Goal: Information Seeking & Learning: Learn about a topic

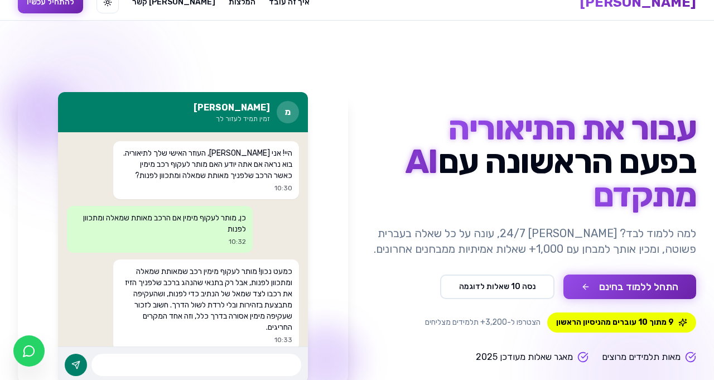
scroll to position [37, 0]
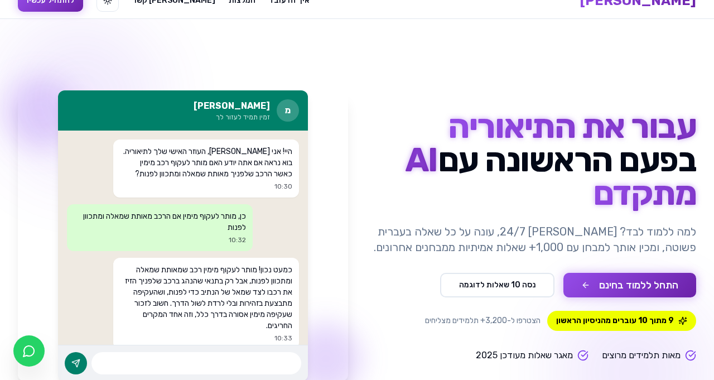
click at [515, 281] on button "נסה 10 שאלות לדוגמה" at bounding box center [497, 285] width 114 height 25
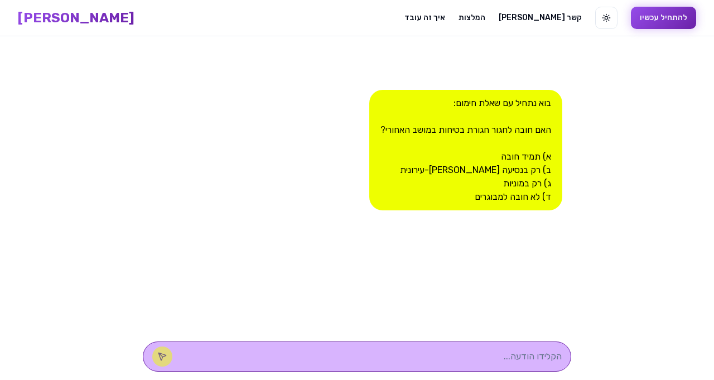
click at [530, 153] on div "בוא נתחיל עם שאלת חימום: האם חובה לחגור חגורת בטיחות במושב האחורי? א) תמיד חובה…" at bounding box center [465, 150] width 193 height 121
click at [513, 287] on div "בוא נתחיל עם שאלת חימום: האם חובה לחגור חגורת בטיחות במושב האחורי? א) תמיד חובה…" at bounding box center [357, 184] width 429 height 296
click at [554, 151] on div "בוא נתחיל עם שאלת חימום: האם חובה לחגור חגורת בטיחות במושב האחורי? א) תמיד חובה…" at bounding box center [465, 150] width 193 height 121
click at [545, 157] on div "בוא נתחיל עם שאלת חימום: האם חובה לחגור חגורת בטיחות במושב האחורי? א) תמיד חובה…" at bounding box center [465, 150] width 193 height 121
click at [498, 301] on div "בוא נתחיל עם שאלת חימום: האם חובה לחגור חגורת בטיחות במושב האחורי? א) תמיד חובה…" at bounding box center [357, 184] width 429 height 296
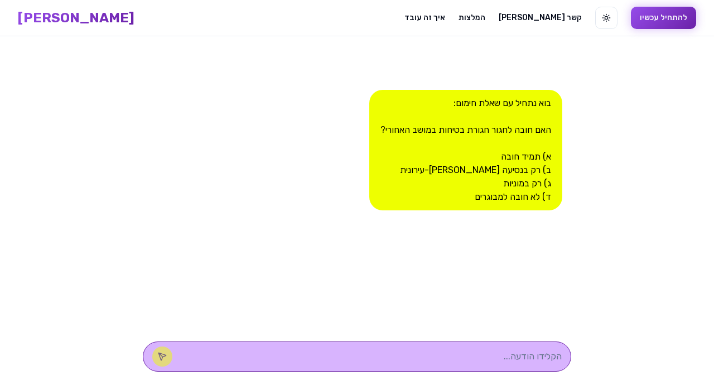
click at [477, 363] on textarea at bounding box center [373, 356] width 378 height 13
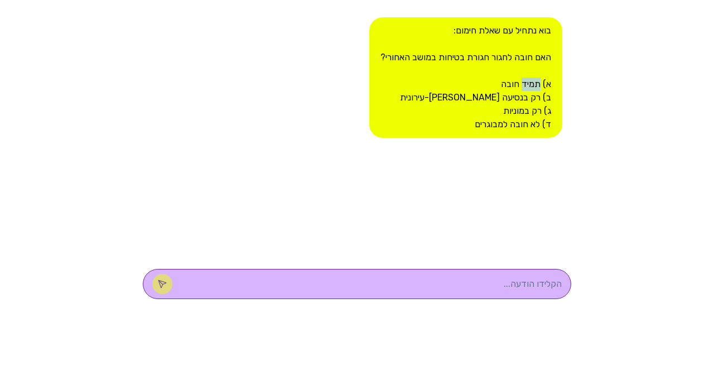
scroll to position [36, 0]
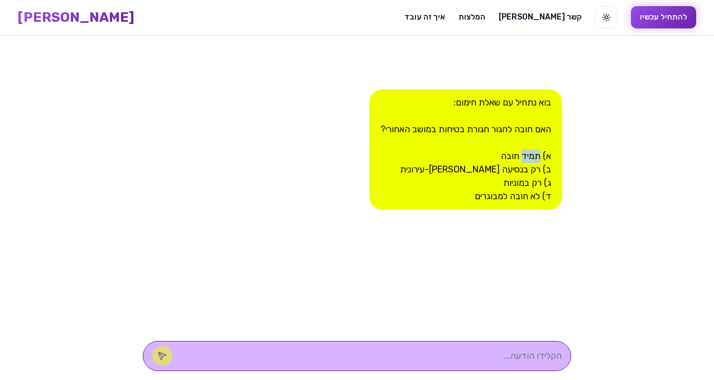
click at [589, 172] on main "בוא נתחיל עם שאלת חימום: האם חובה לחגור חגורת בטיחות במושב האחורי? א) תמיד חובה…" at bounding box center [357, 208] width 714 height 344
click at [487, 357] on textarea at bounding box center [373, 355] width 378 height 13
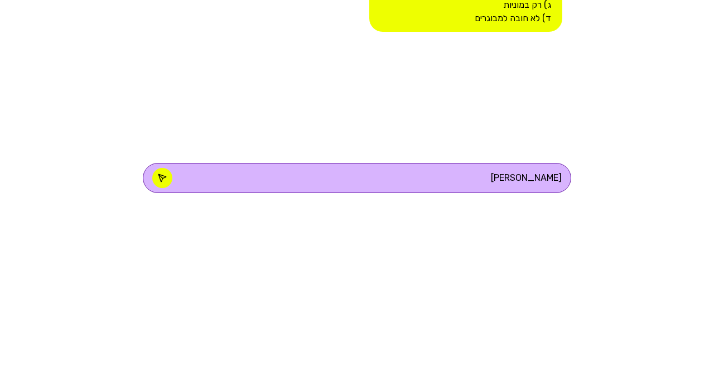
type textarea "תמיג"
type textarea "ת"
type textarea "א"
click at [172, 356] on button at bounding box center [162, 356] width 20 height 20
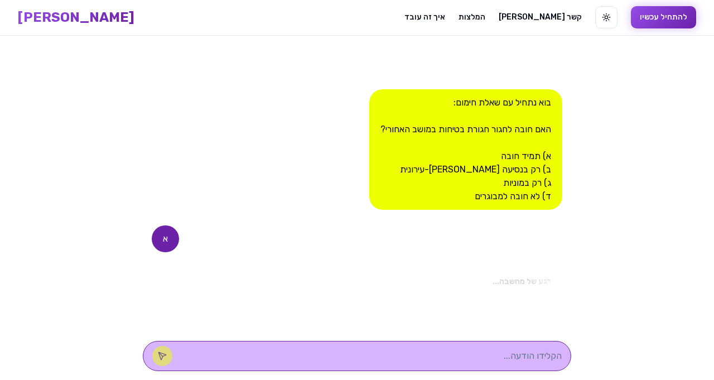
scroll to position [71, 0]
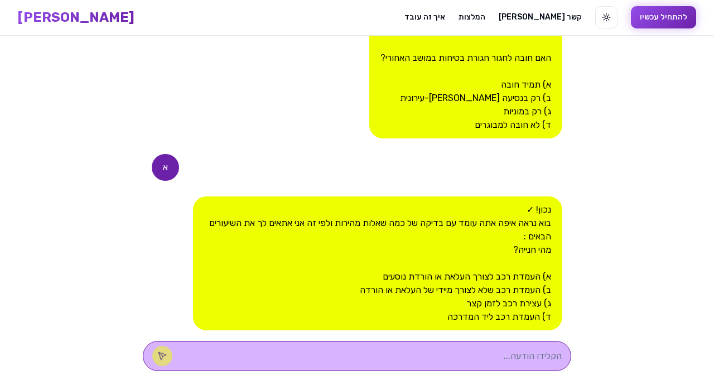
click at [474, 351] on textarea at bounding box center [373, 355] width 378 height 13
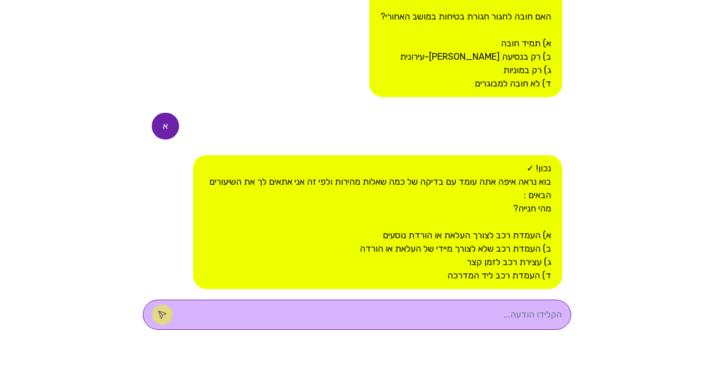
scroll to position [36, 0]
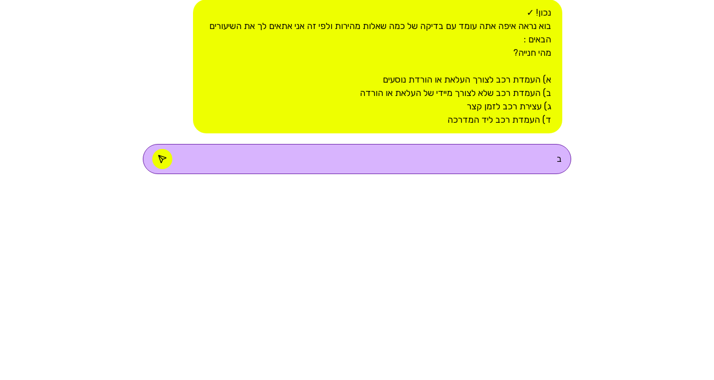
type textarea "ב"
click at [166, 356] on icon at bounding box center [161, 355] width 7 height 7
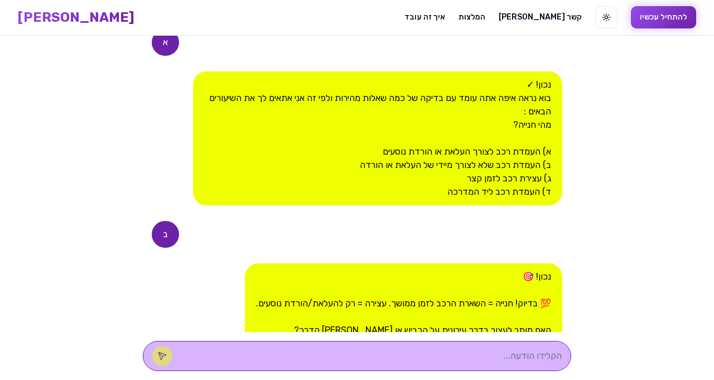
scroll to position [335, 0]
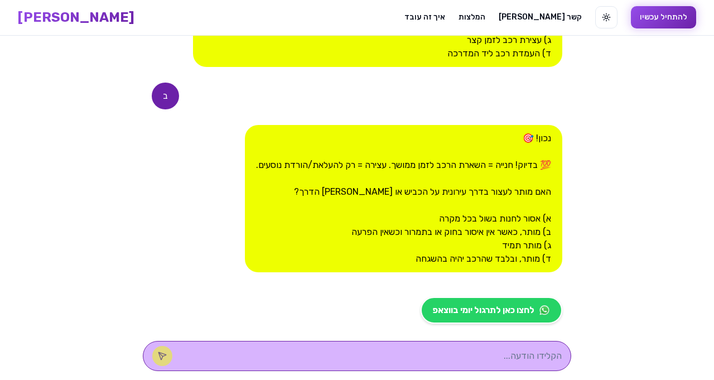
click at [464, 352] on textarea at bounding box center [373, 355] width 378 height 13
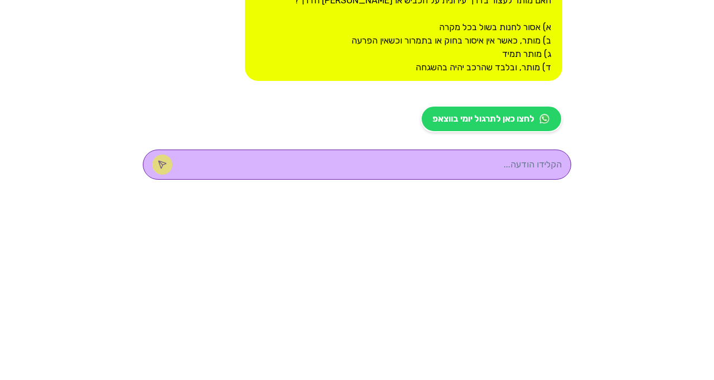
scroll to position [36, 0]
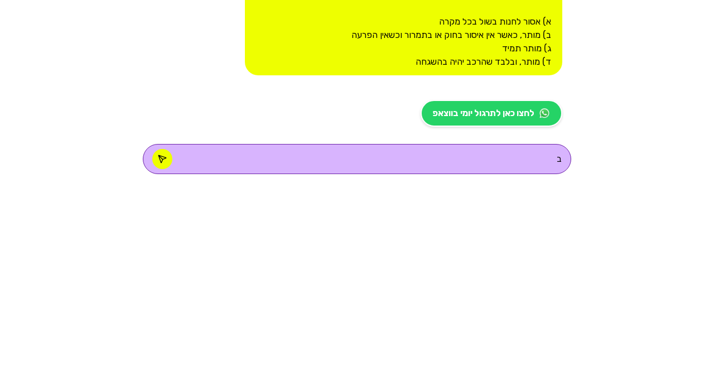
type textarea "ב"
click at [166, 359] on icon at bounding box center [161, 355] width 7 height 7
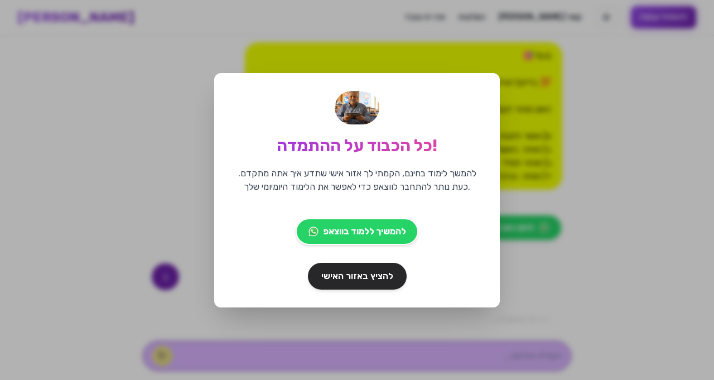
scroll to position [540, 0]
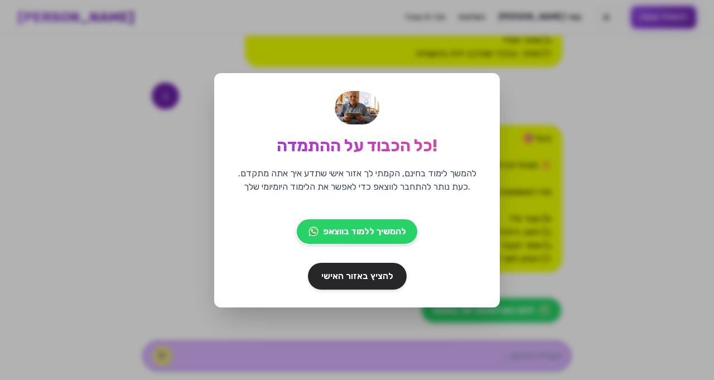
click at [566, 131] on div "כל הכבוד על ההתמדה! להמשך לימוד בחינם, הקמתי לך אזור אישי שתדע איך אתה מתקדם. כ…" at bounding box center [357, 190] width 714 height 380
